Goal: Check status

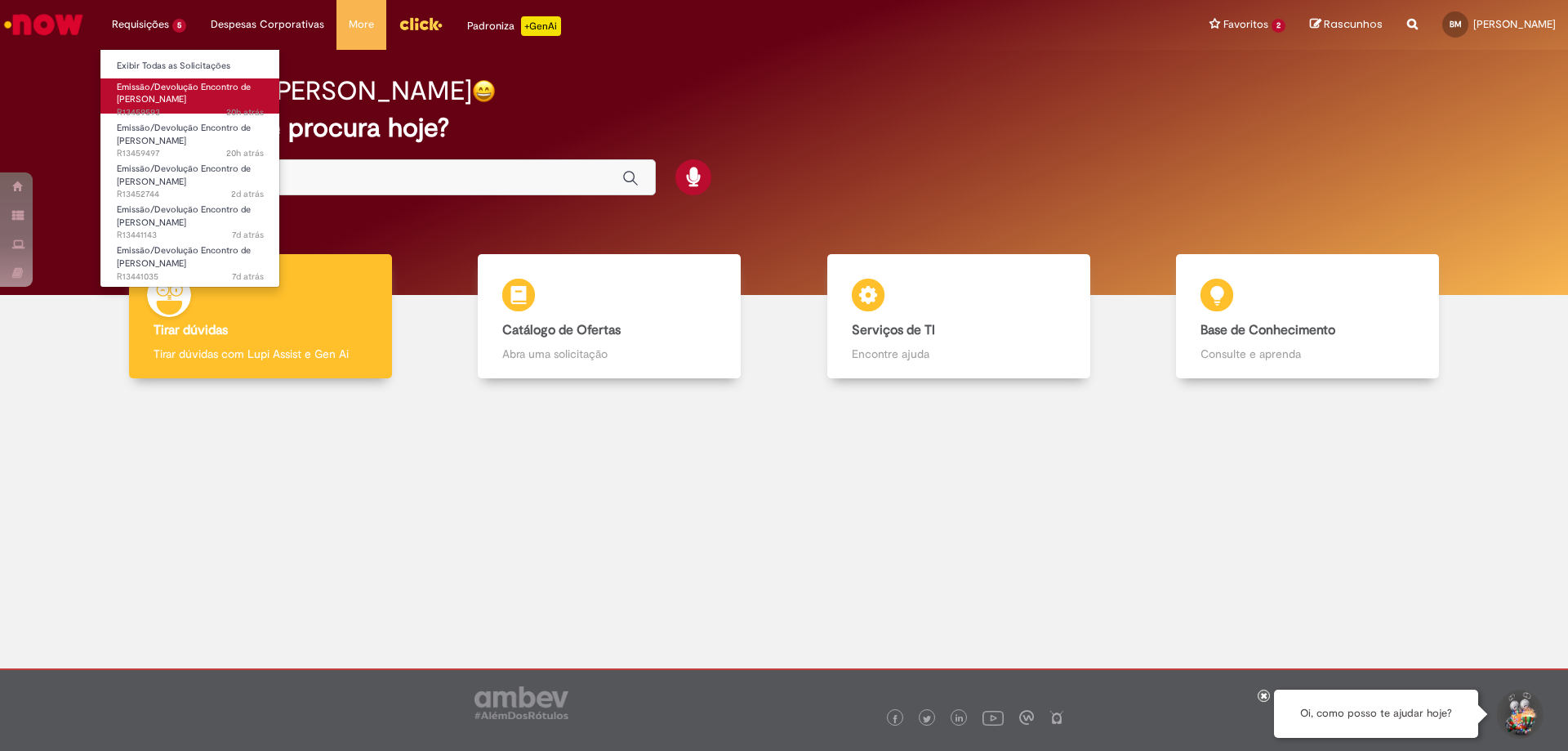
click at [171, 90] on span "Emissão/Devolução Encontro de [PERSON_NAME]" at bounding box center [183, 93] width 134 height 25
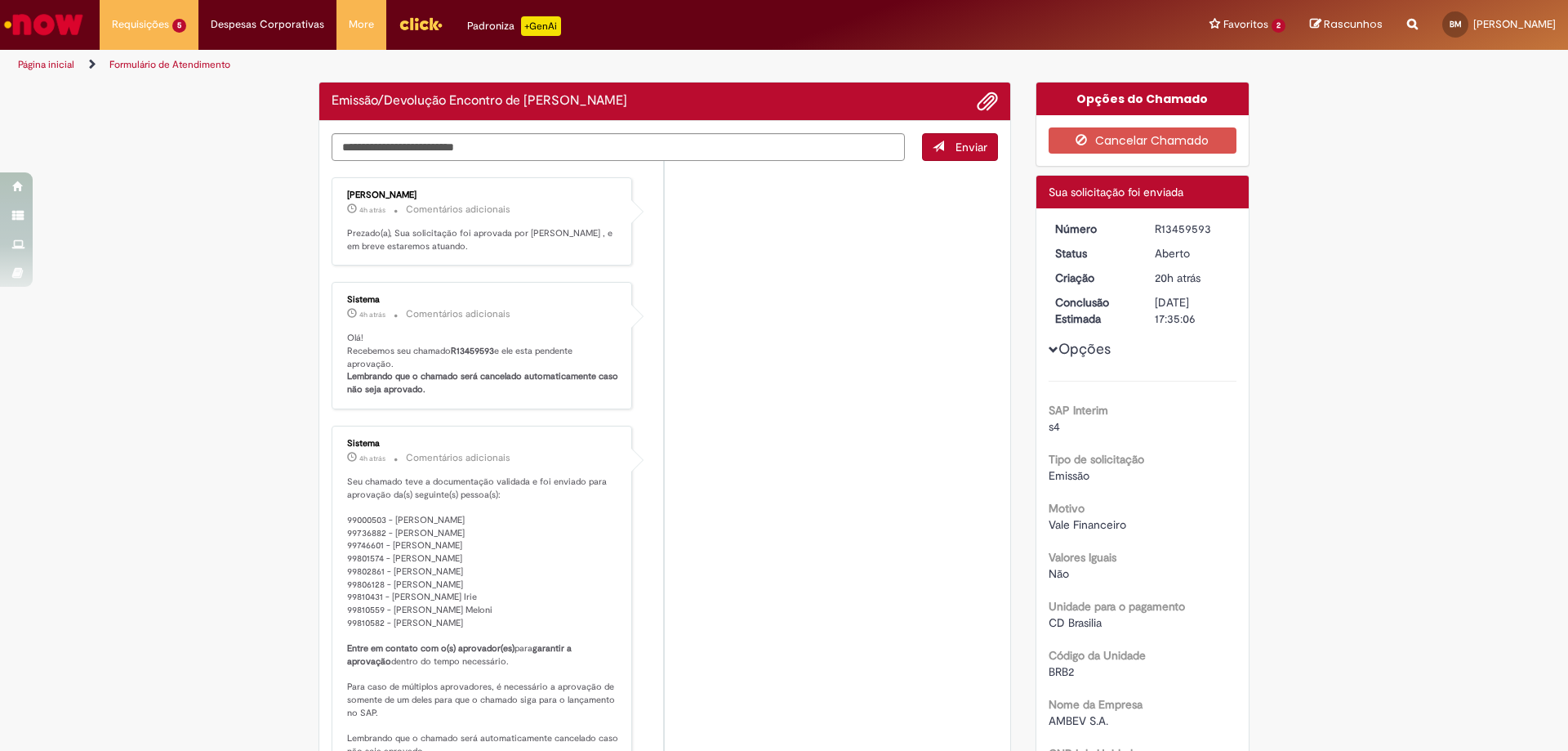
click at [822, 288] on li "Sistema 4h atrás 4 horas atrás Comentários adicionais Olá! Recebemos seu chamad…" at bounding box center [664, 345] width 666 height 127
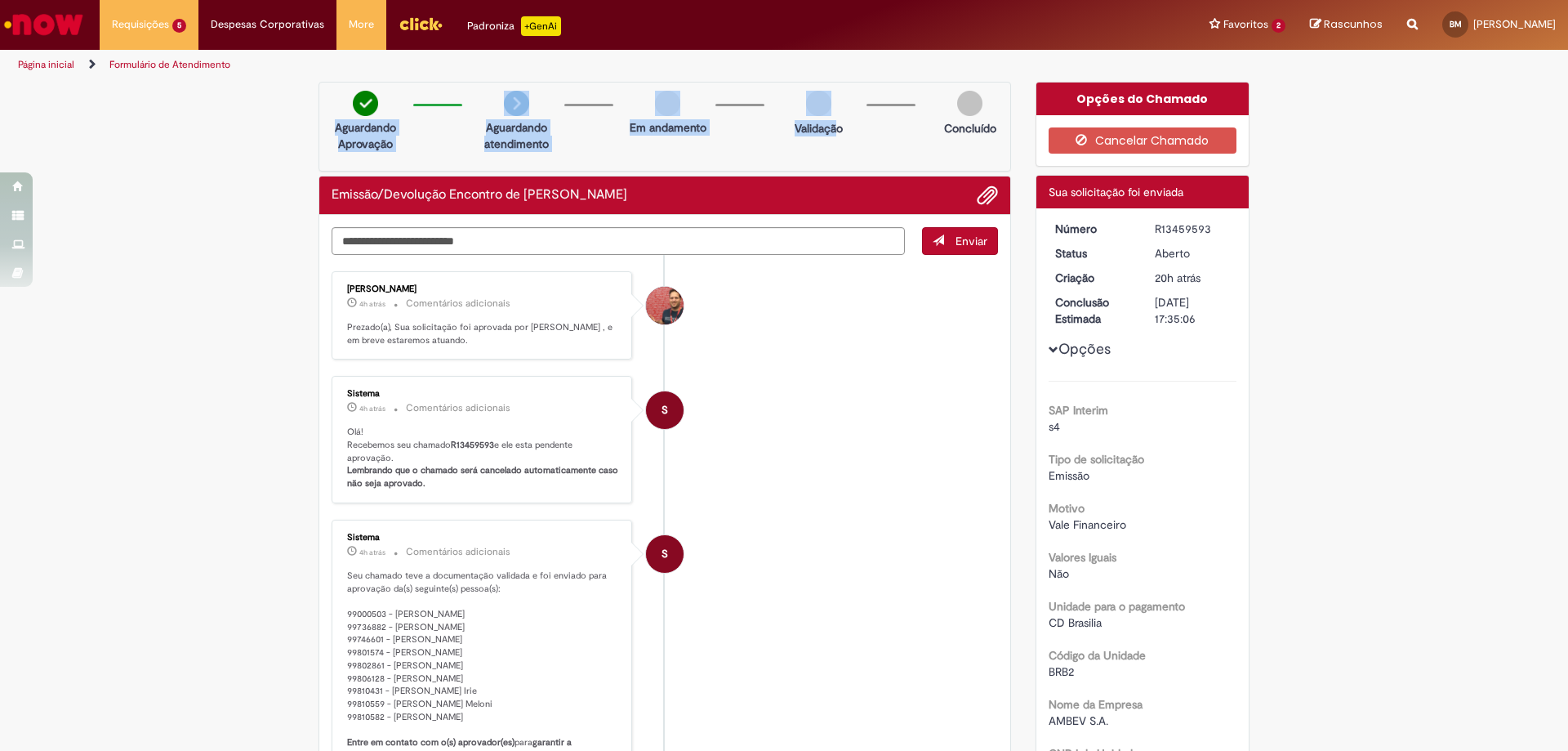
drag, startPoint x: 319, startPoint y: 121, endPoint x: 832, endPoint y: 117, distance: 513.0
click at [832, 117] on div "Aguardando Aprovação Aguardando atendimento Em andamento Validação Concluído" at bounding box center [664, 127] width 692 height 90
click at [802, 130] on p "Validação" at bounding box center [819, 128] width 48 height 17
drag, startPoint x: 1197, startPoint y: 225, endPoint x: 1215, endPoint y: 230, distance: 18.7
click at [1215, 230] on div "R13459593" at bounding box center [1193, 229] width 76 height 17
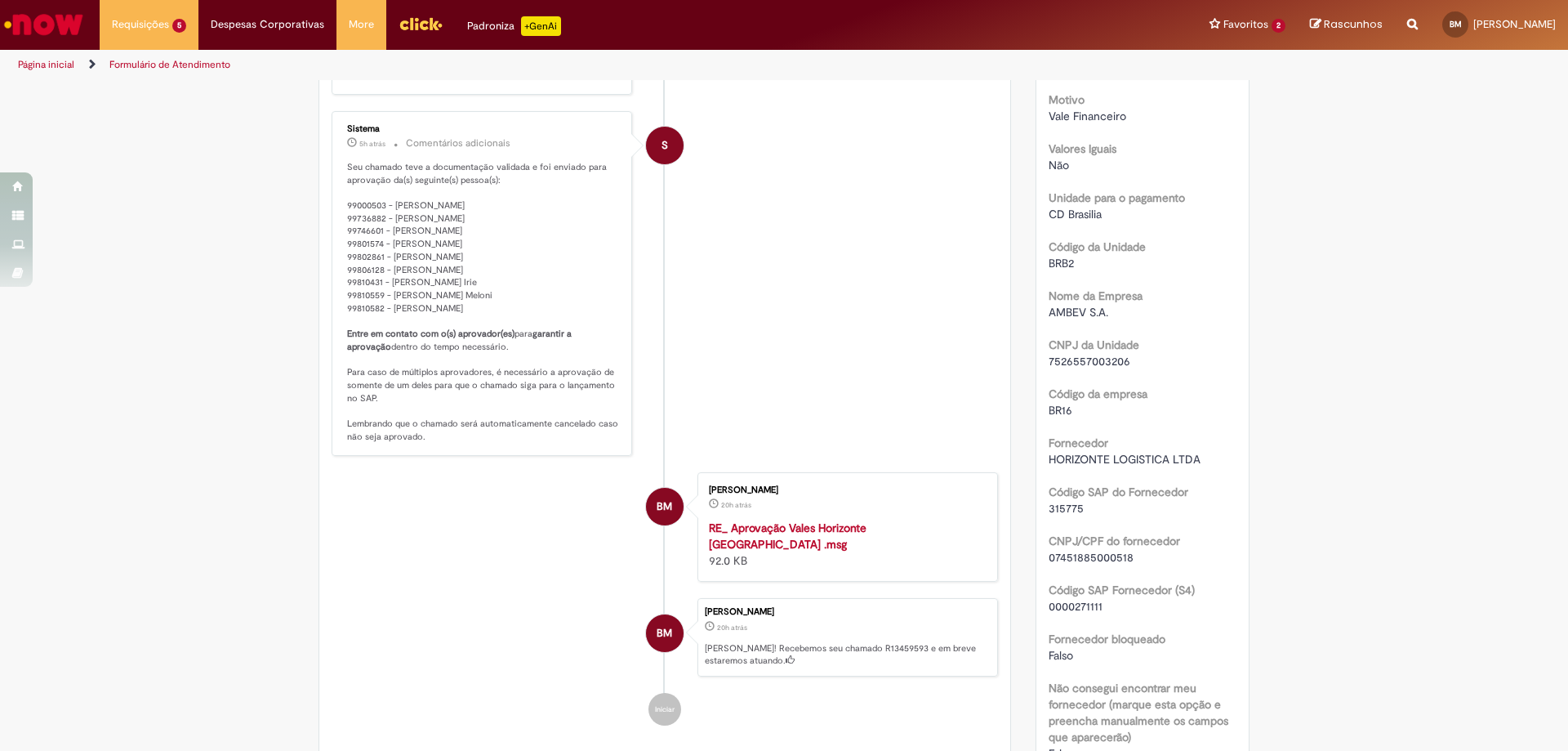
scroll to position [653, 0]
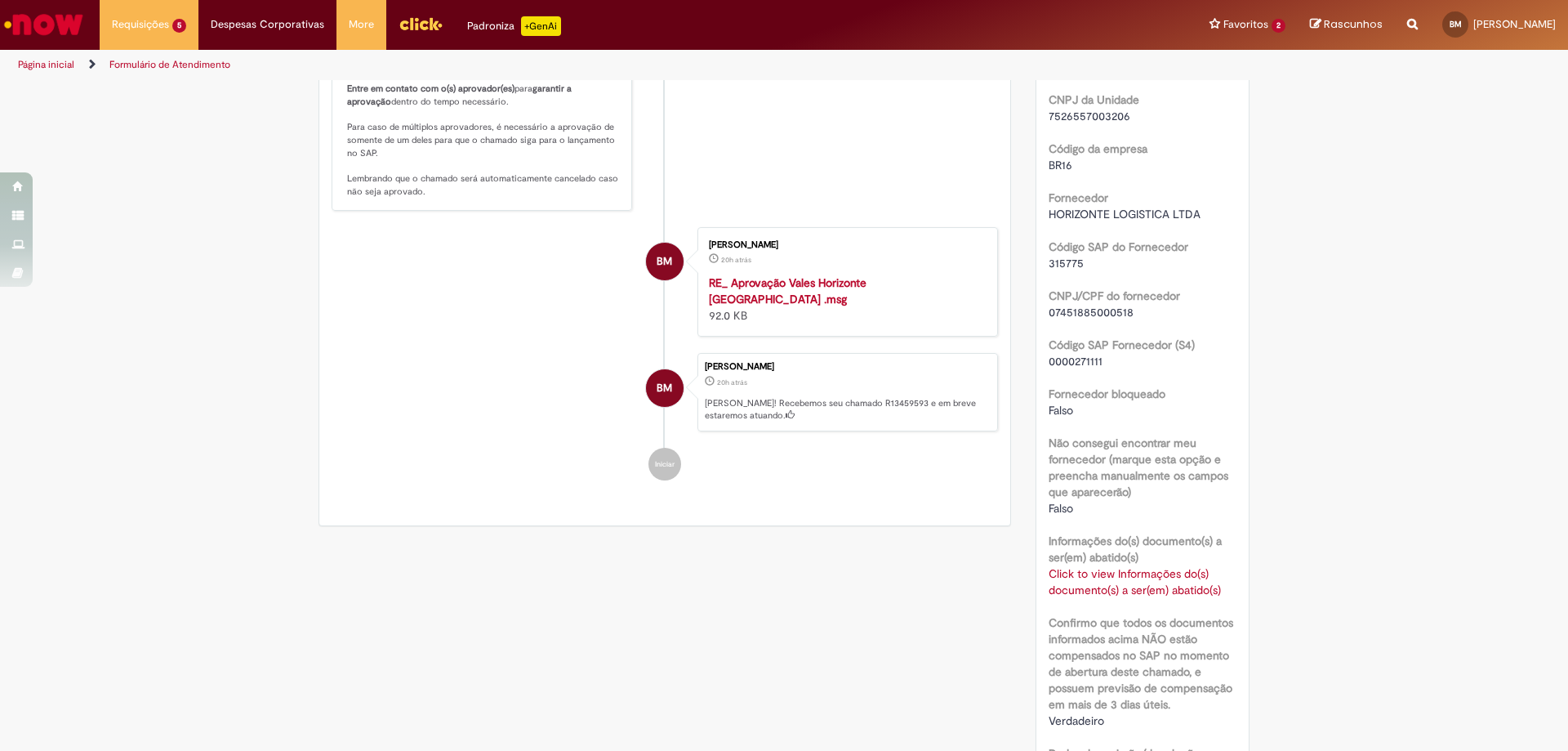
click at [1118, 594] on link "Click to view Informações do(s) documento(s) a ser(em) abatido(s)" at bounding box center [1134, 581] width 172 height 31
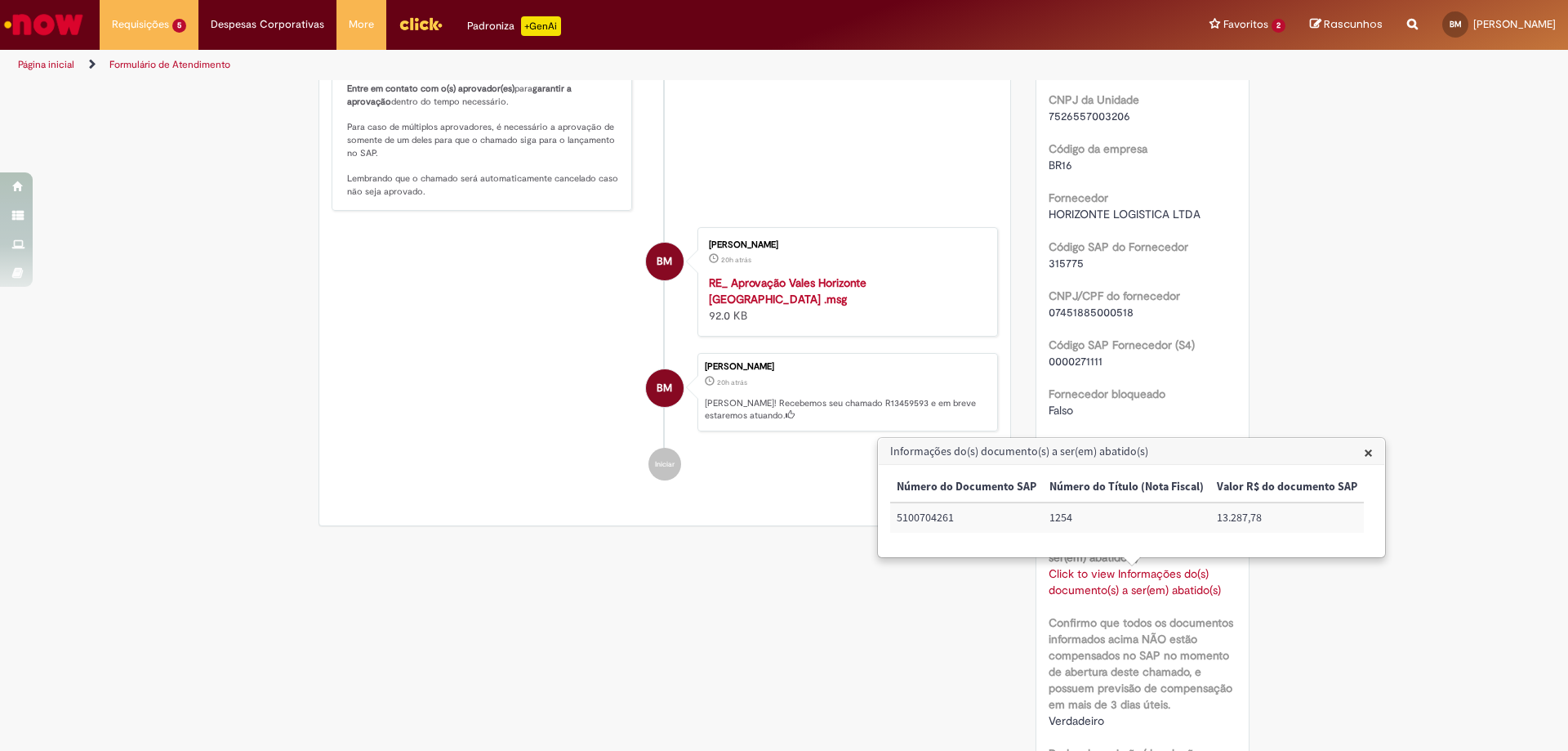
drag, startPoint x: 1259, startPoint y: 309, endPoint x: 966, endPoint y: 14, distance: 415.8
click at [1259, 303] on div "Verificar Código de Barras Aguardando Aprovação Aguardando atendimento Em andam…" at bounding box center [784, 396] width 1568 height 1936
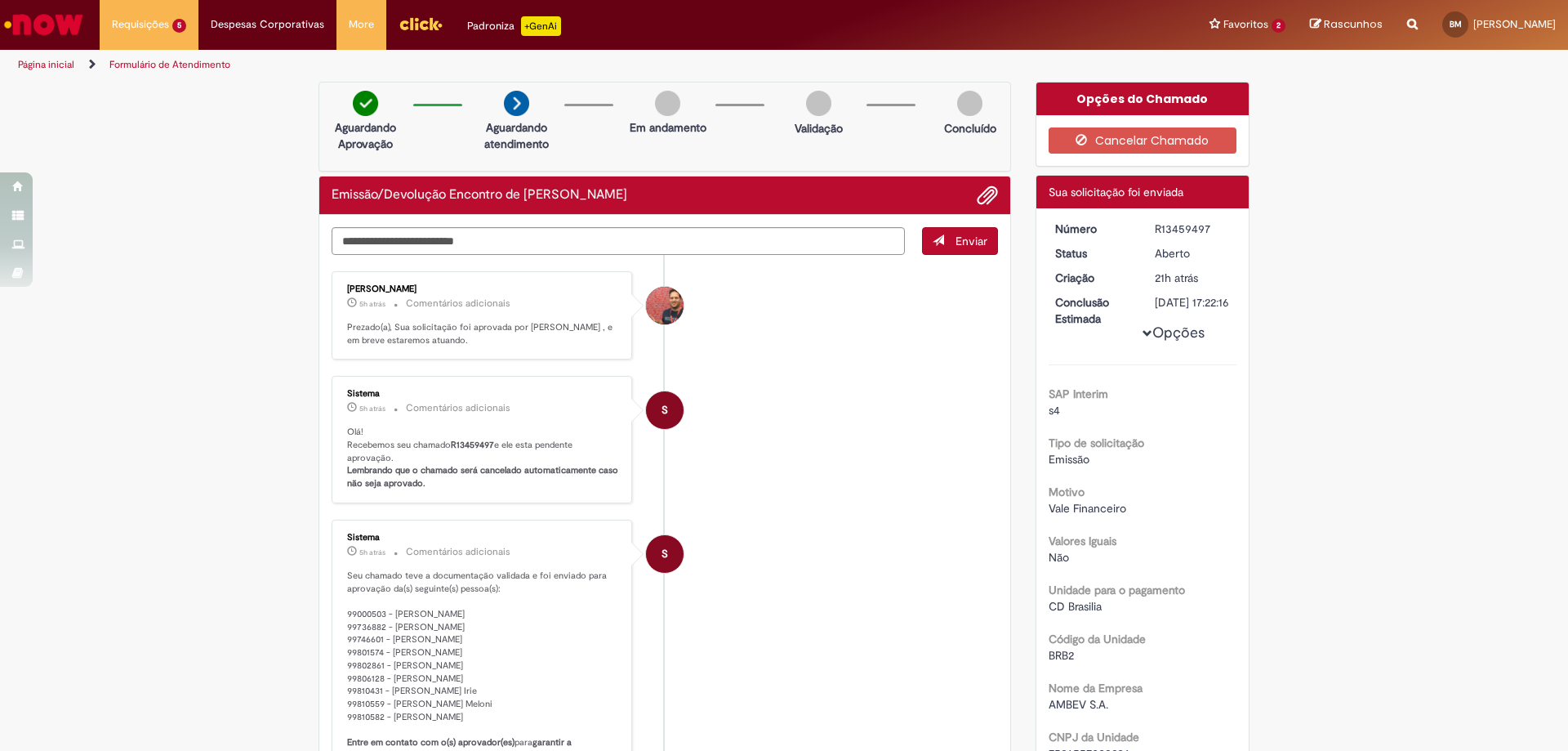
click at [1203, 228] on div "R13459497" at bounding box center [1193, 229] width 76 height 17
drag, startPoint x: 1146, startPoint y: 229, endPoint x: 1196, endPoint y: 227, distance: 50.0
click at [1196, 227] on dd "R13459497" at bounding box center [1193, 229] width 101 height 17
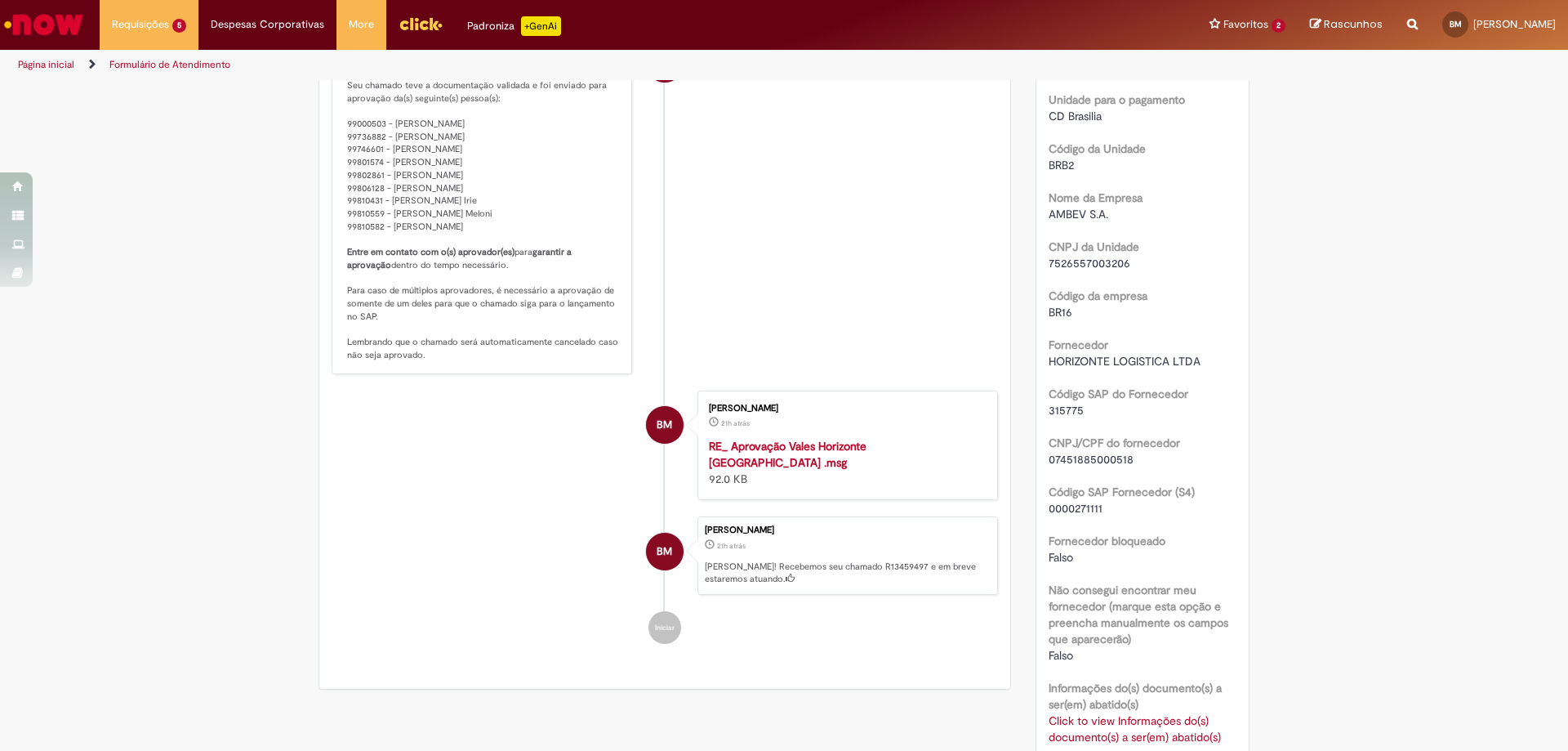
scroll to position [571, 0]
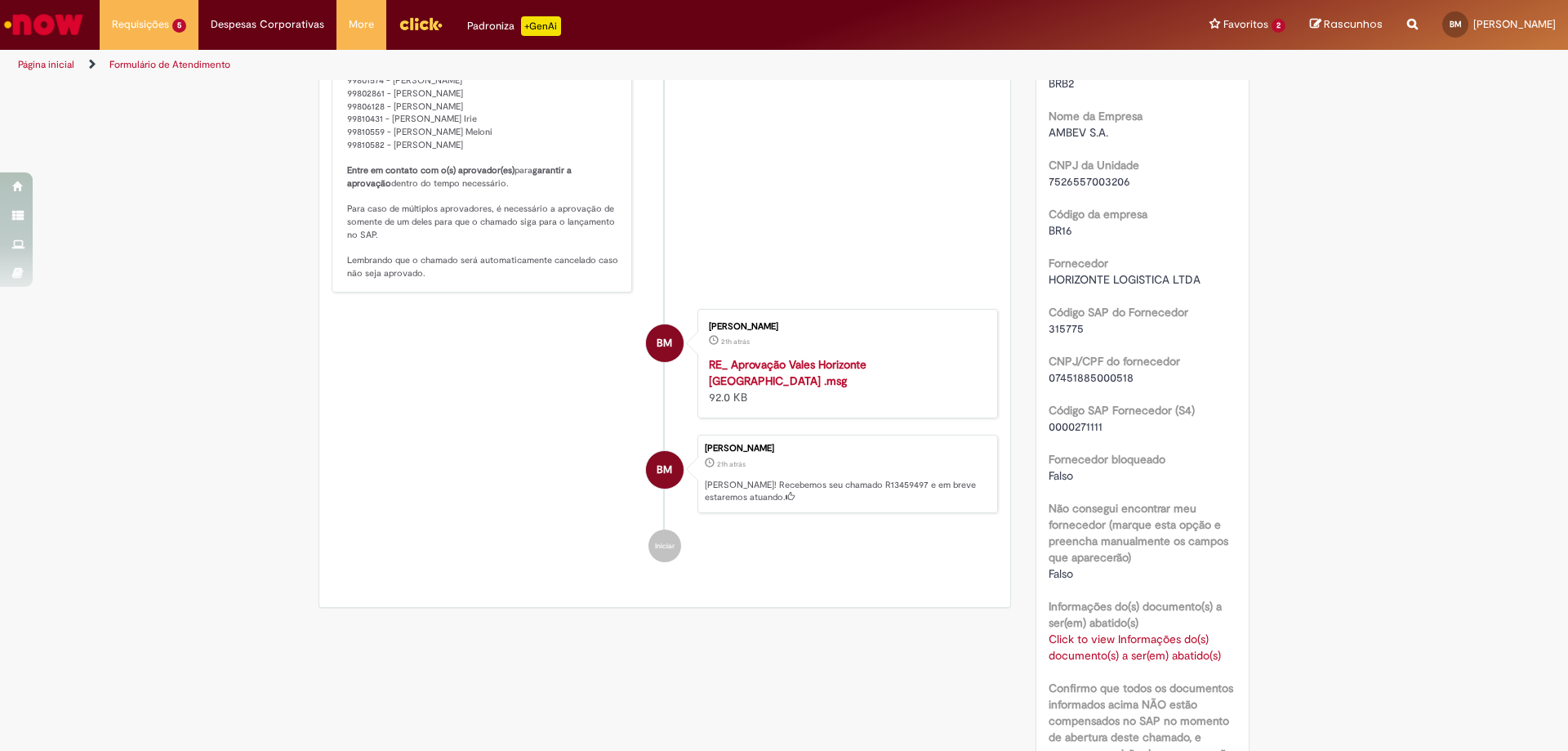
click at [1104, 630] on b "Informações do(s) documento(s) a ser(em) abatido(s)" at bounding box center [1135, 613] width 173 height 31
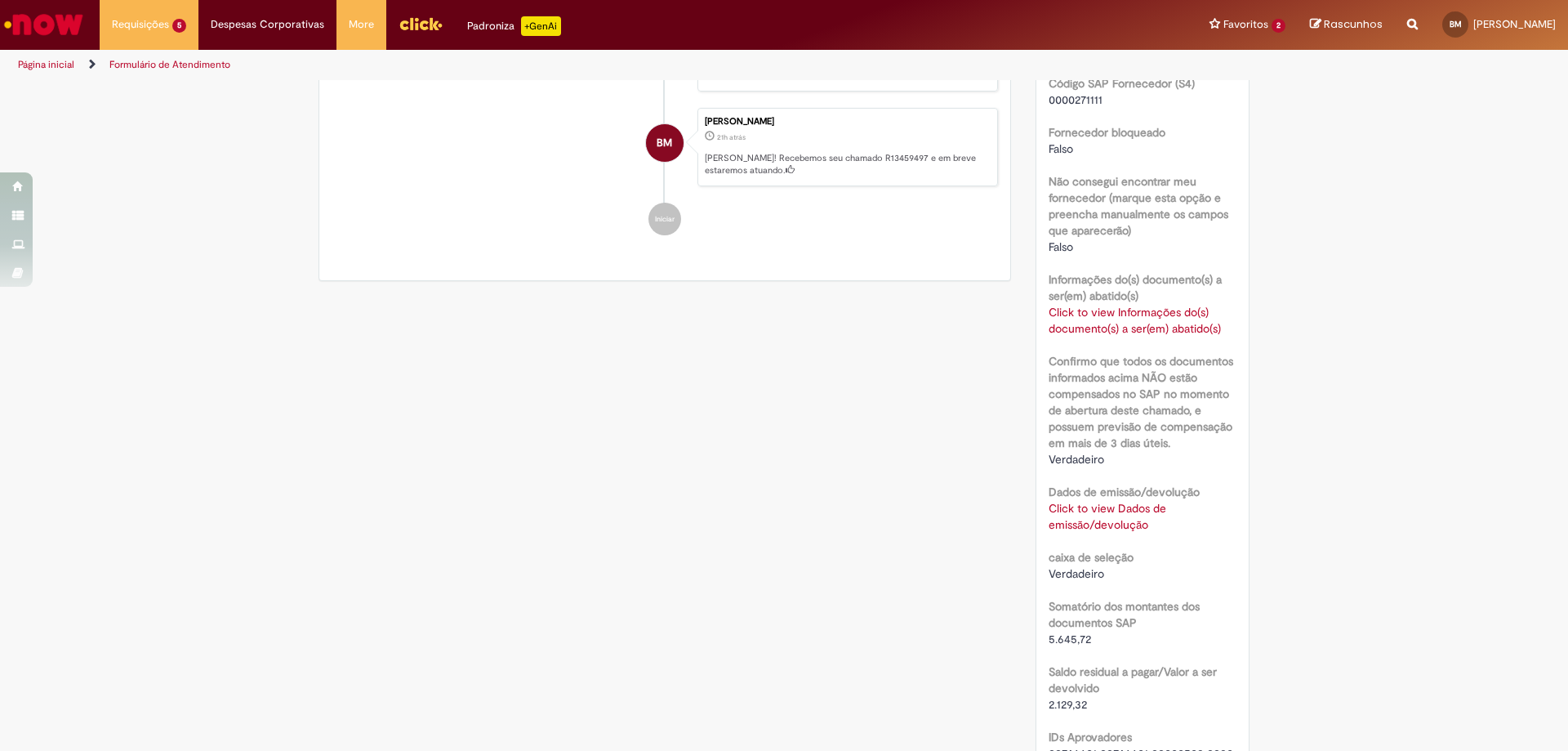
click at [1092, 551] on div "SAP Interim s4 Tipo de solicitação Emissão Motivo Vale Financeiro Valores Iguai…" at bounding box center [1143, 179] width 189 height 1426
click at [1095, 532] on div "Click to view Dados de emissão/devolução Click to view Dados de emissão/devoluç…" at bounding box center [1143, 516] width 189 height 33
click at [1111, 531] on link "Click to view Dados de emissão/devolução" at bounding box center [1107, 516] width 117 height 31
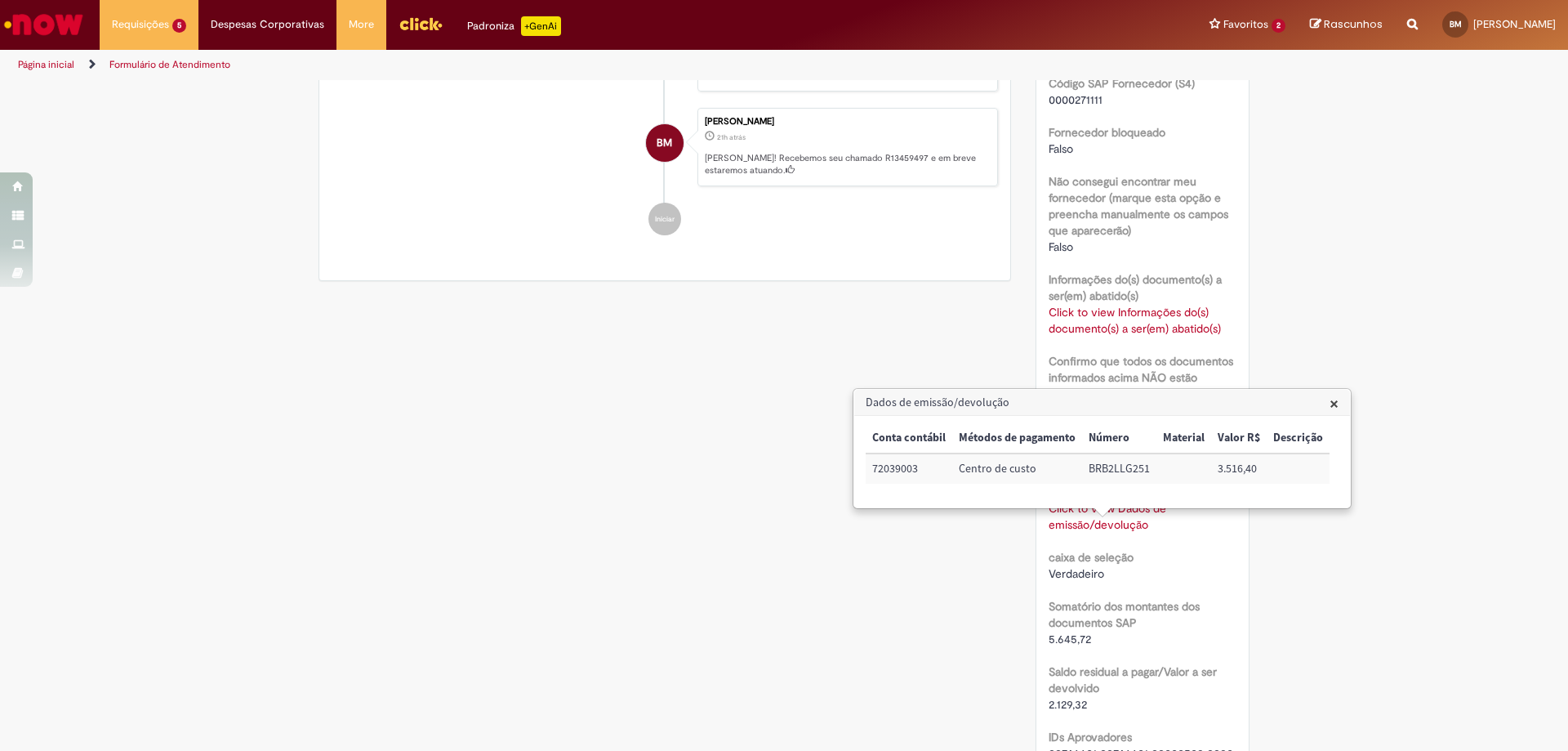
click at [1448, 342] on div "Verificar Código de Barras Aguardando Aprovação Aguardando atendimento Em andam…" at bounding box center [784, 142] width 1568 height 1919
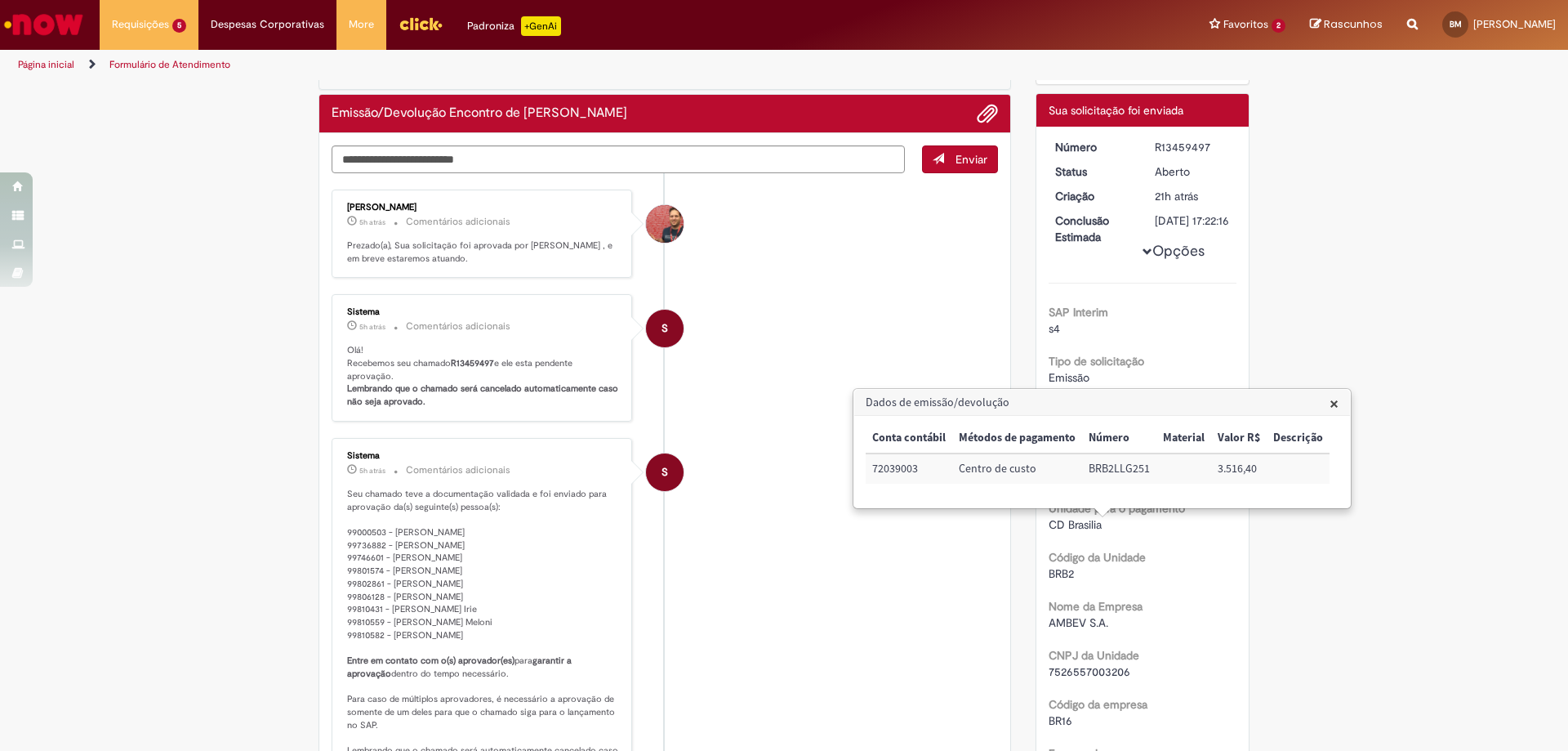
scroll to position [0, 0]
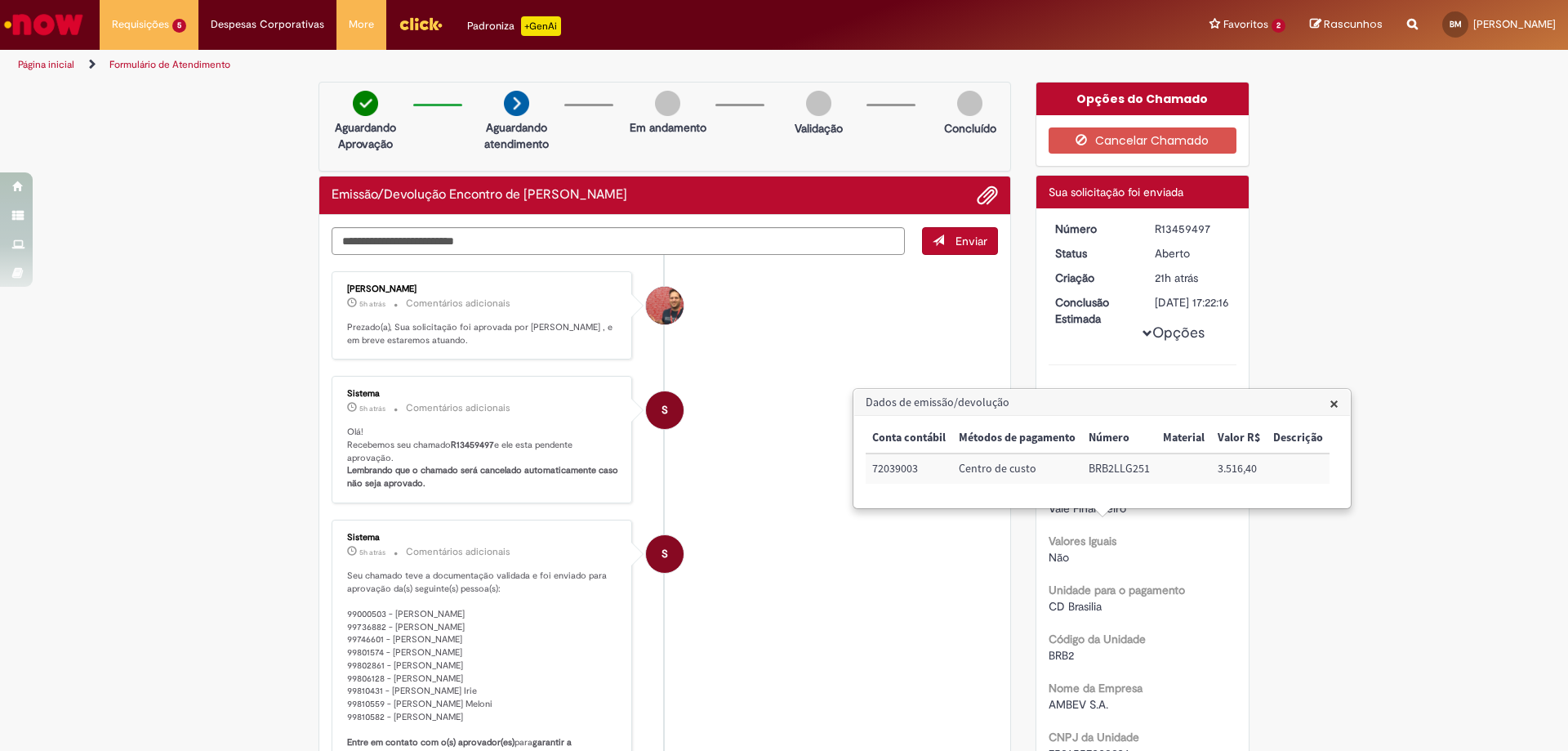
click at [1325, 409] on h3 "Dados de emissão/devolução" at bounding box center [1102, 403] width 496 height 26
click at [1333, 410] on span "×" at bounding box center [1334, 403] width 9 height 22
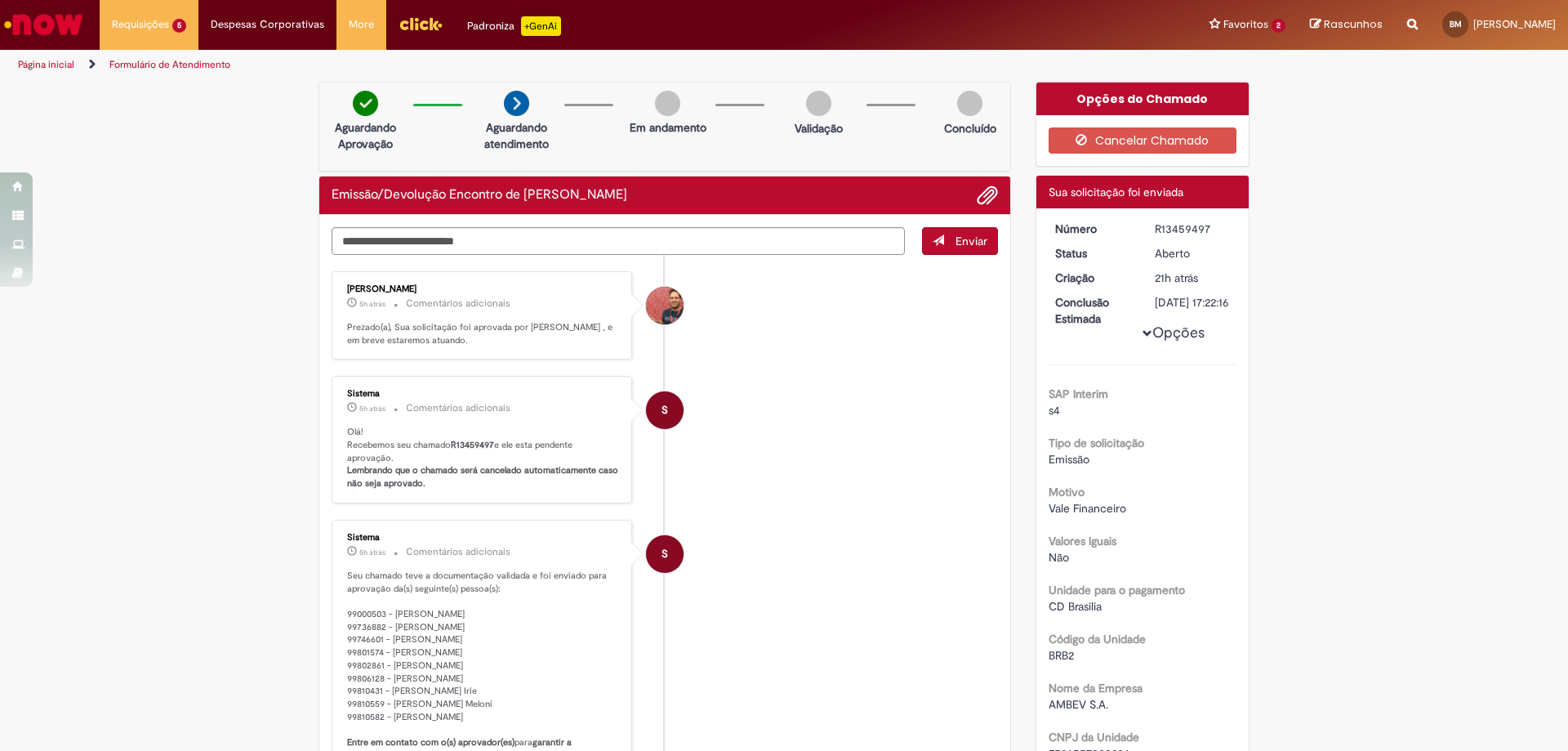
scroll to position [653, 0]
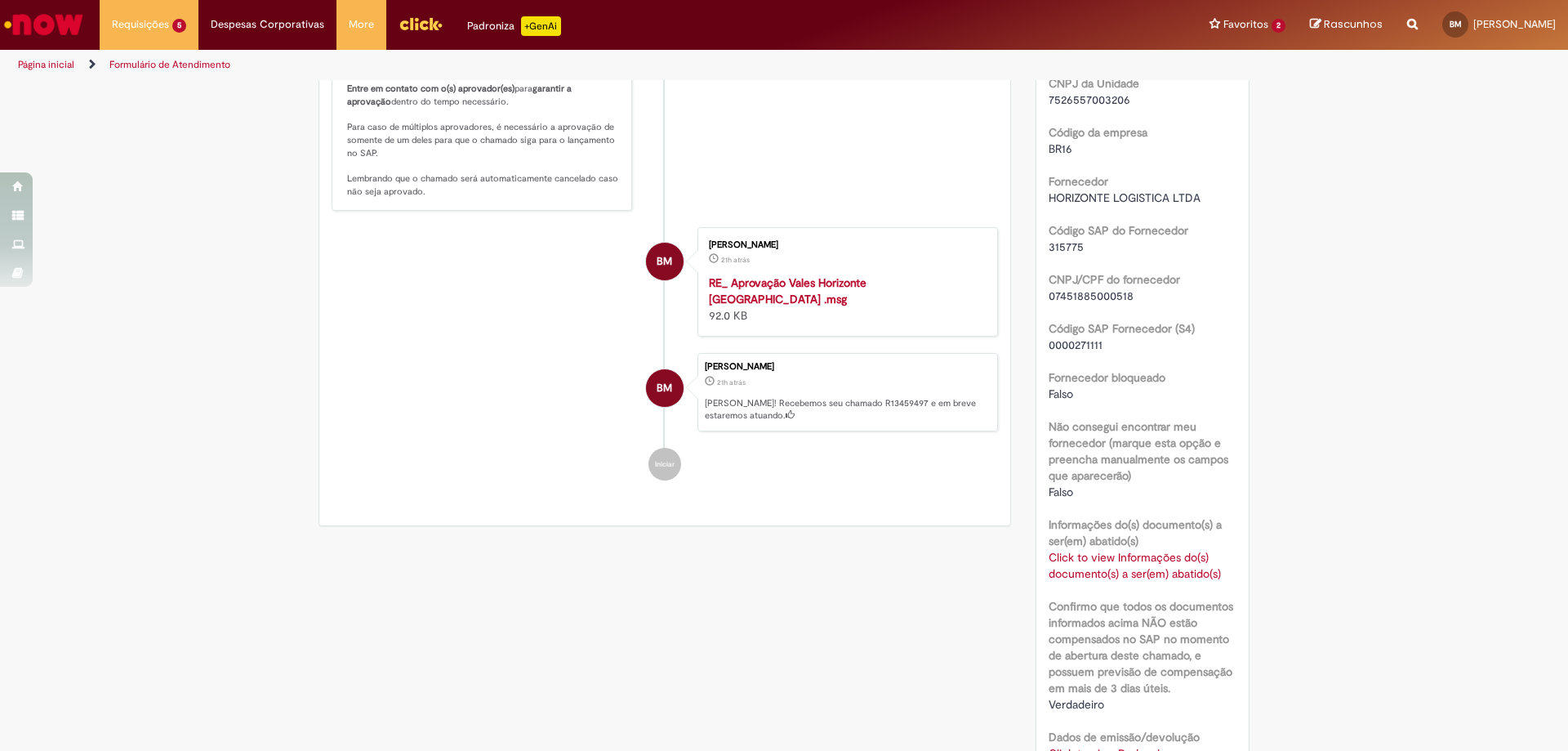
click at [1159, 573] on link "Click to view Informações do(s) documento(s) a ser(em) abatido(s)" at bounding box center [1134, 565] width 172 height 31
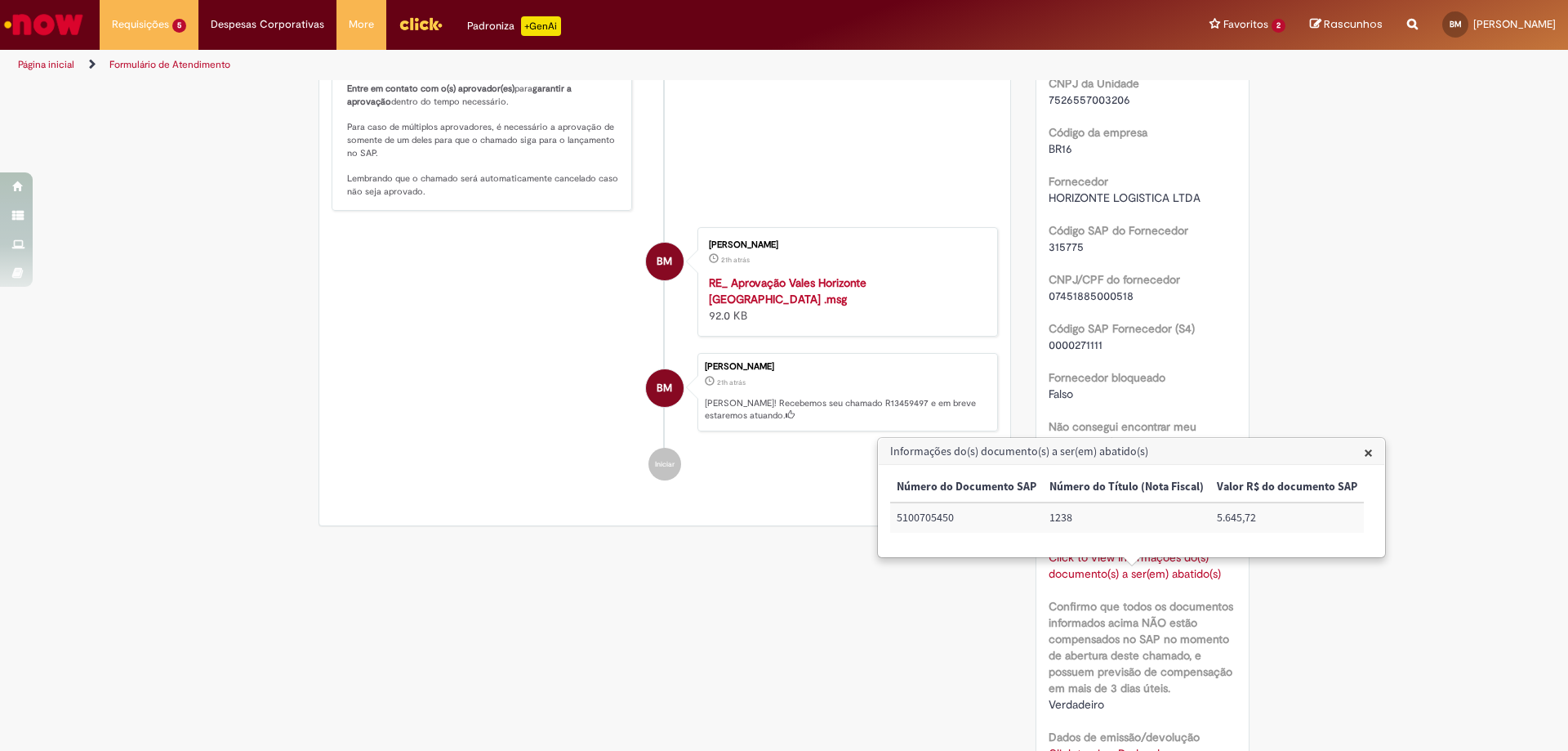
click at [1269, 352] on div "Verificar Código de Barras Aguardando Aprovação Aguardando atendimento Em andam…" at bounding box center [784, 388] width 1568 height 1919
click at [1358, 457] on h3 "Informações do(s) documento(s) a ser(em) abatido(s)" at bounding box center [1131, 451] width 505 height 26
click at [1364, 451] on span "×" at bounding box center [1369, 452] width 9 height 22
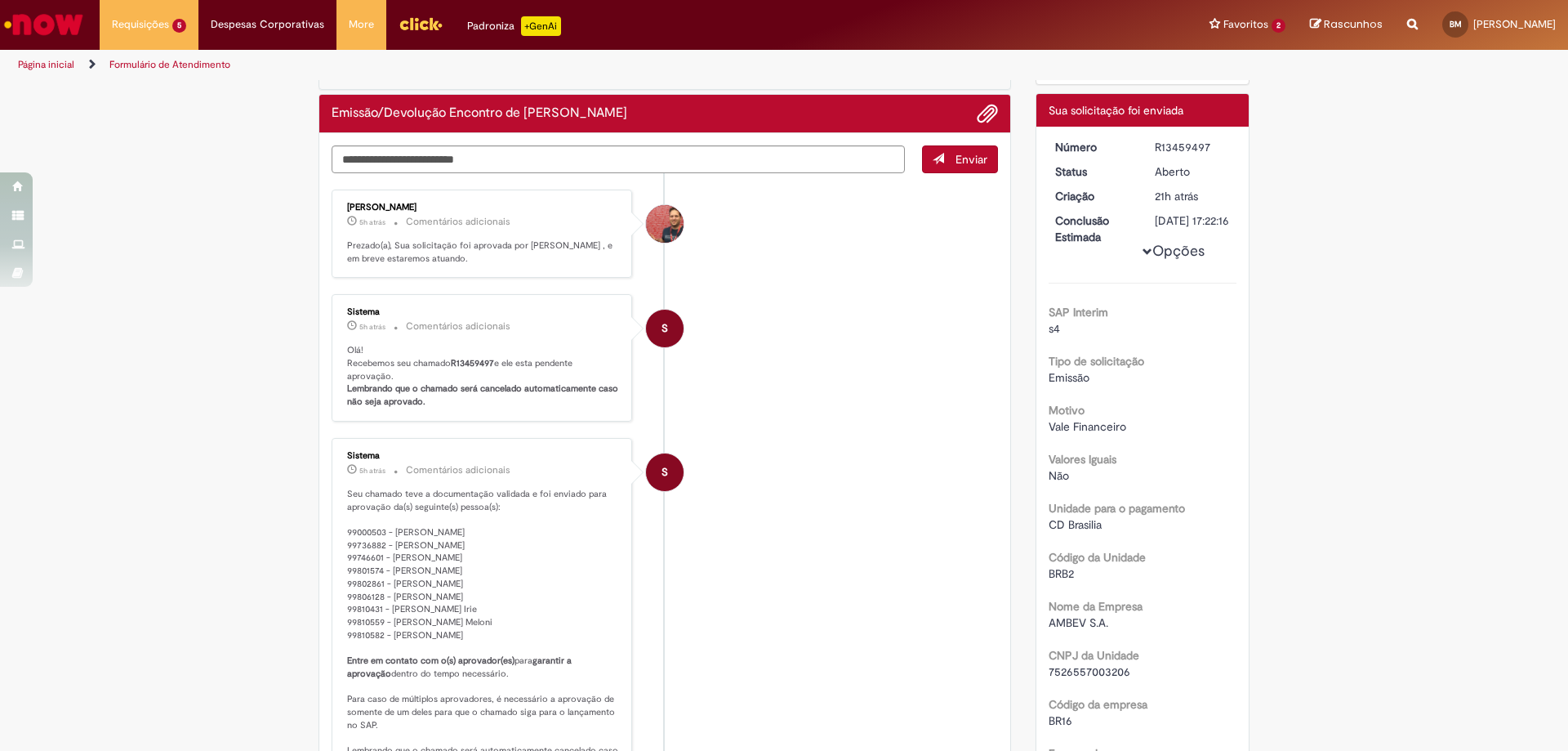
scroll to position [0, 0]
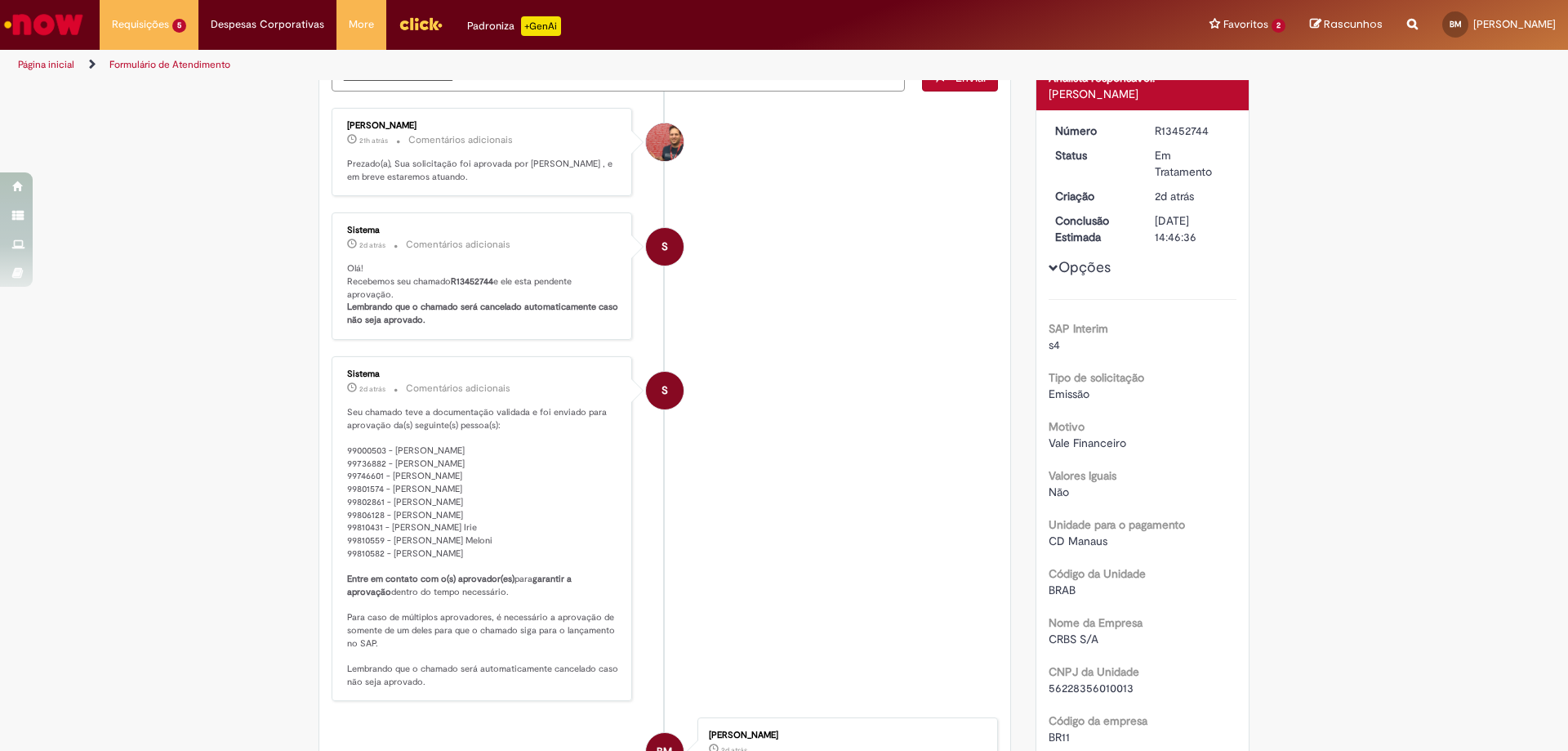
scroll to position [82, 0]
